Goal: Information Seeking & Learning: Learn about a topic

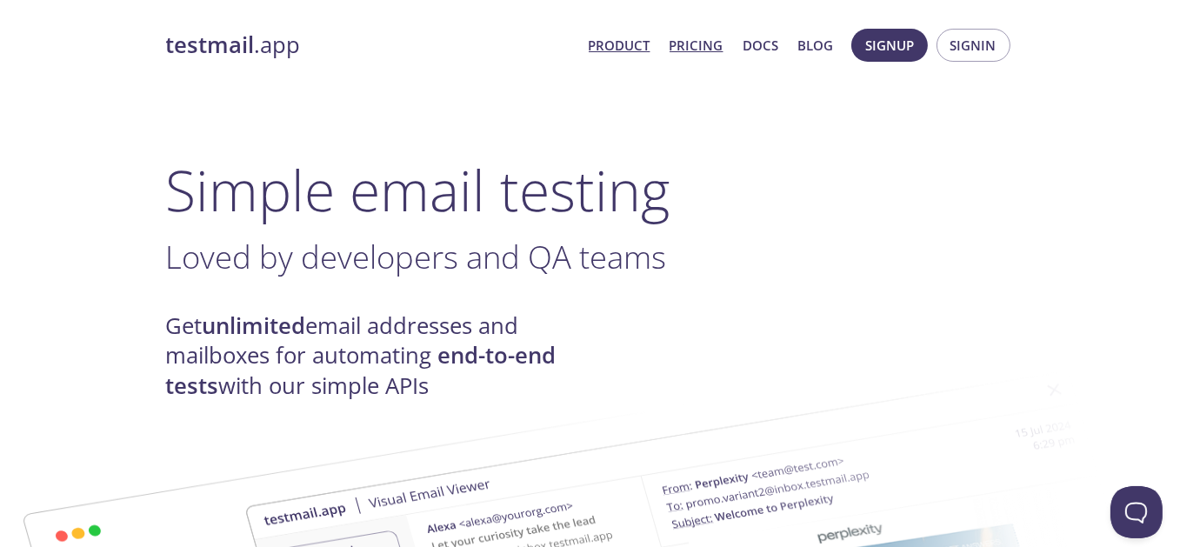
click at [703, 46] on link "Pricing" at bounding box center [696, 45] width 54 height 23
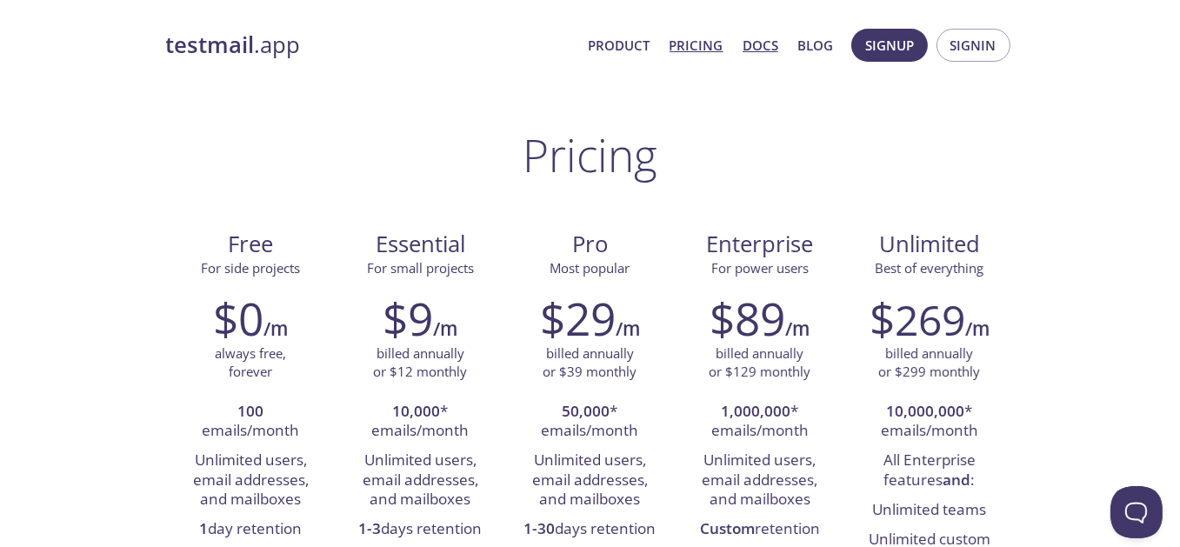
click at [775, 44] on link "Docs" at bounding box center [760, 45] width 36 height 23
click at [769, 49] on link "Docs" at bounding box center [760, 45] width 36 height 23
click at [820, 49] on link "Blog" at bounding box center [815, 45] width 36 height 23
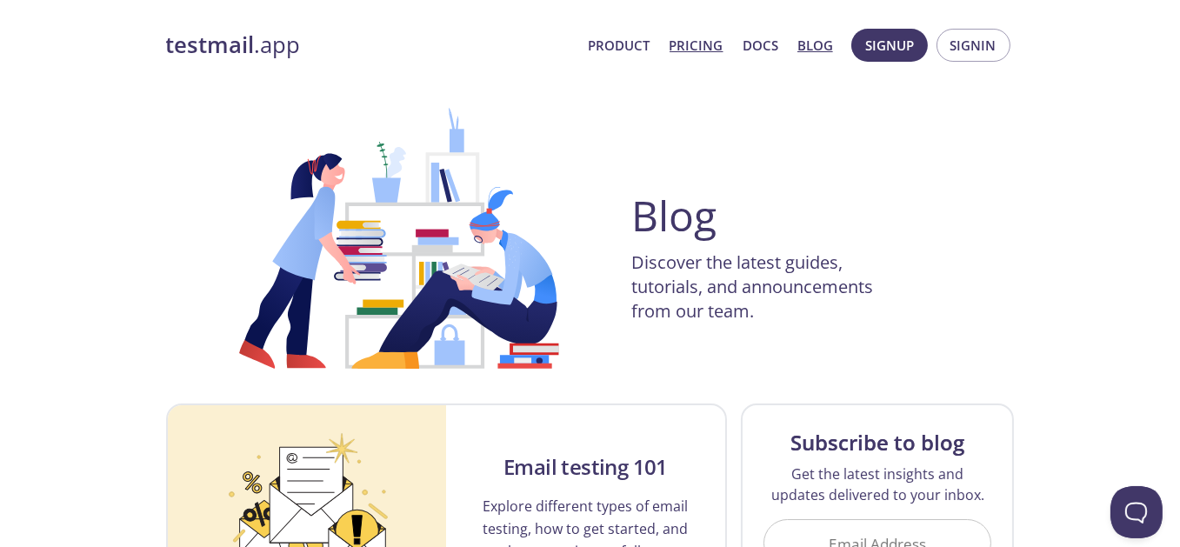
click at [697, 40] on link "Pricing" at bounding box center [696, 45] width 54 height 23
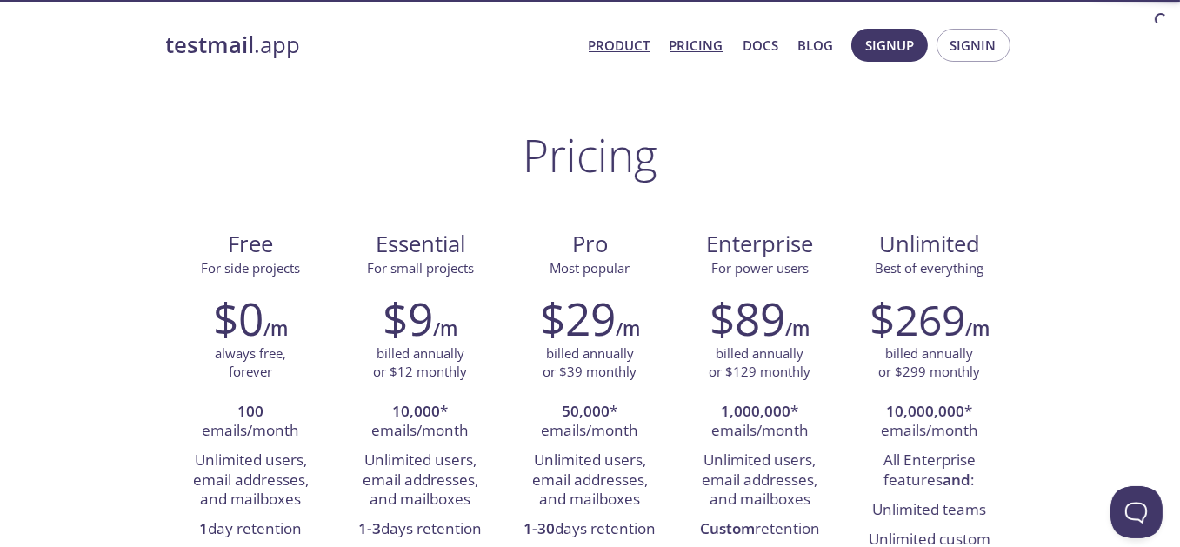
click at [638, 47] on link "Product" at bounding box center [620, 45] width 62 height 23
